Goal: Communication & Community: Share content

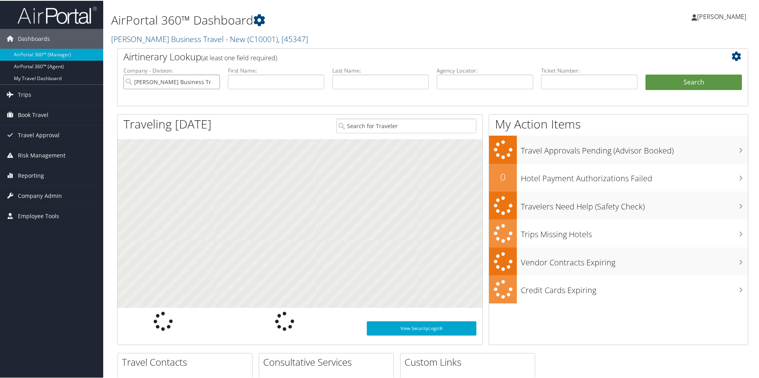
click at [195, 78] on input "Christopherson Business Travel - New" at bounding box center [171, 81] width 96 height 15
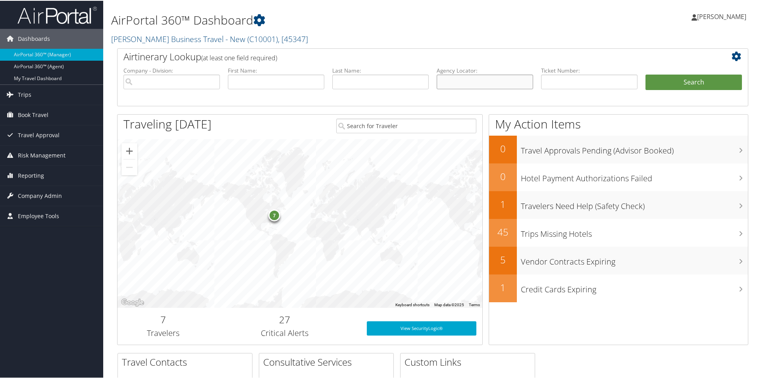
click at [451, 79] on input "text" at bounding box center [485, 81] width 96 height 15
paste input "D98RKV"
type input "D98RKV"
click at [666, 77] on button "Search" at bounding box center [693, 82] width 96 height 16
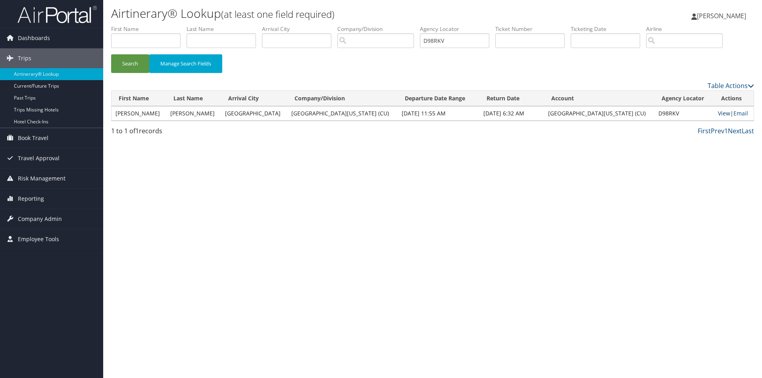
click at [718, 112] on link "View" at bounding box center [724, 114] width 12 height 8
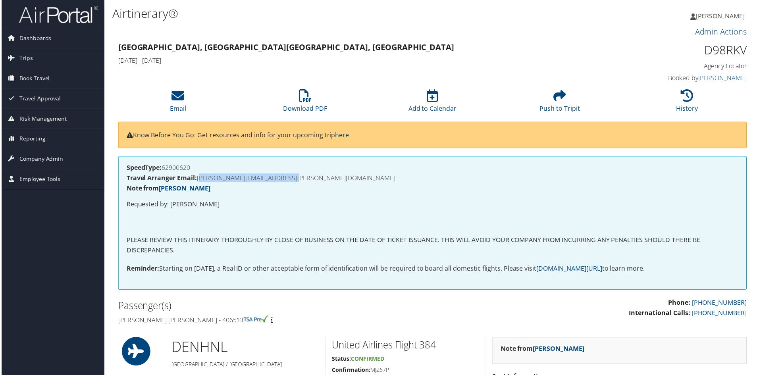
drag, startPoint x: 307, startPoint y: 179, endPoint x: 198, endPoint y: 178, distance: 109.5
click at [198, 178] on h4 "Travel Arranger Email: LINDA.PETRICK@CUANSCHUTZ.EDU" at bounding box center [432, 178] width 614 height 6
copy h4 "LINDA.PETRICK@CUANSCHUTZ.EDU"
click at [173, 96] on icon at bounding box center [177, 96] width 13 height 13
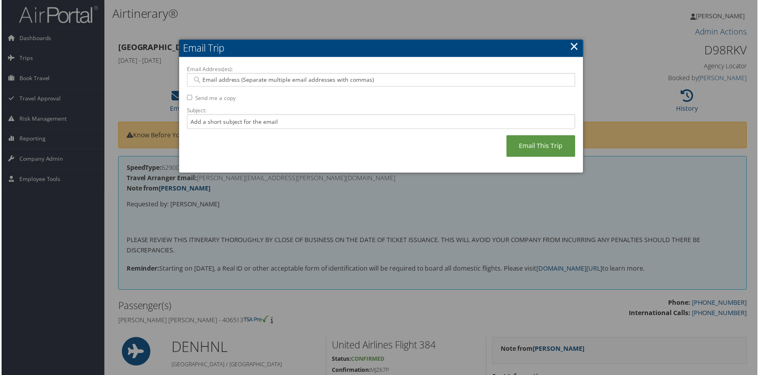
click at [205, 78] on input "Email Address(es):" at bounding box center [380, 80] width 379 height 8
paste input "LINDA.PETRICK@CUANSCHUTZ.EDU"
type input "LINDA.PETRICK@CUANSCHUTZ.EDU"
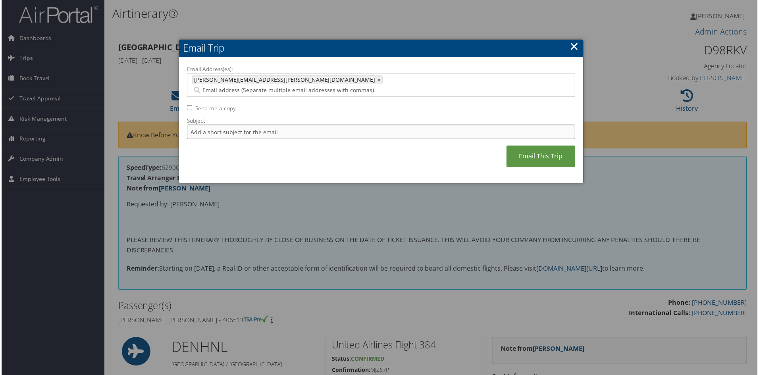
click at [196, 125] on input "Subject:" at bounding box center [381, 132] width 390 height 15
type input "Itinerary for Blake Beehler - DEN-HNL"
click at [530, 146] on link "Email This Trip" at bounding box center [541, 157] width 69 height 22
